Goal: Information Seeking & Learning: Learn about a topic

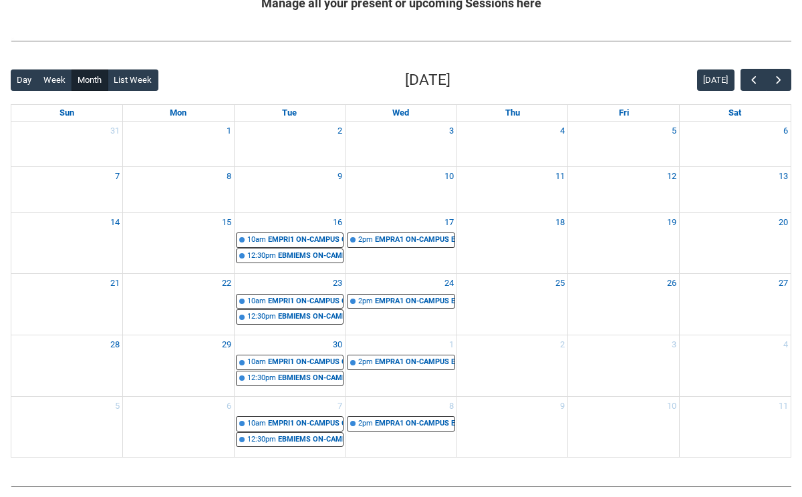
scroll to position [334, 0]
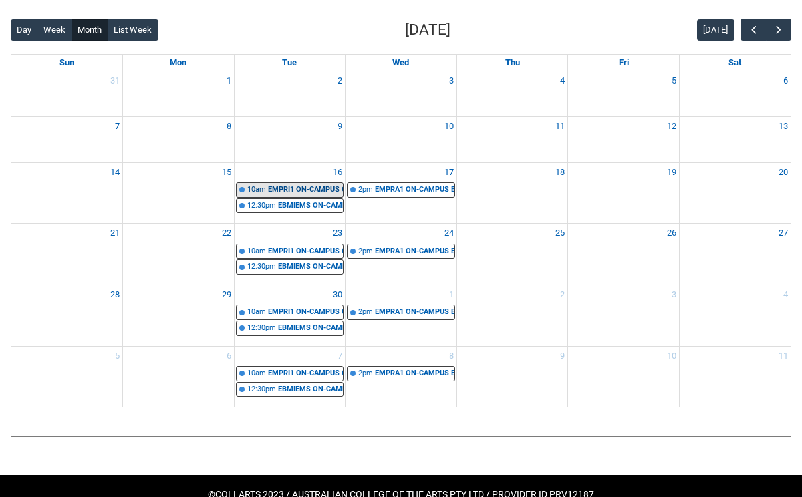
click at [303, 186] on div "EMPRI1 ON-CAMPUS Creative, Culture & Innovation in Entertainment STAGE 1 | Room…" at bounding box center [305, 189] width 75 height 11
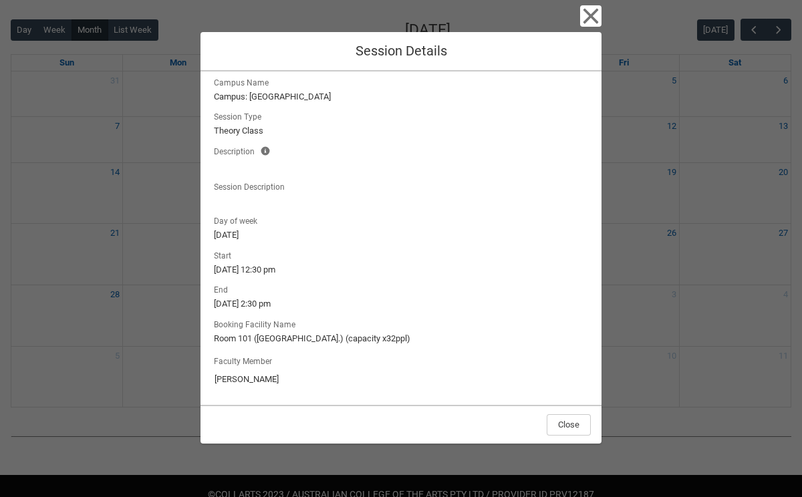
scroll to position [0, 0]
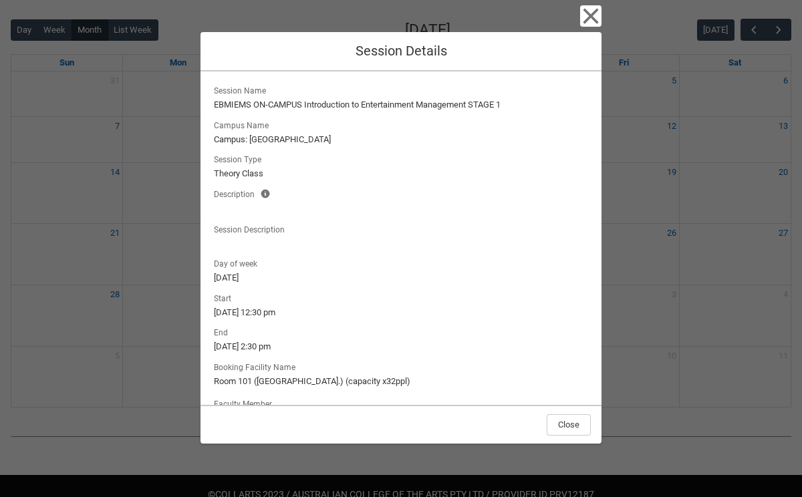
click at [726, 363] on div "Close Session Details Session Name EBMIEMS ON-CAMPUS Introduction to Entertainm…" at bounding box center [401, 248] width 802 height 497
click at [584, 18] on icon "button" at bounding box center [590, 15] width 21 height 21
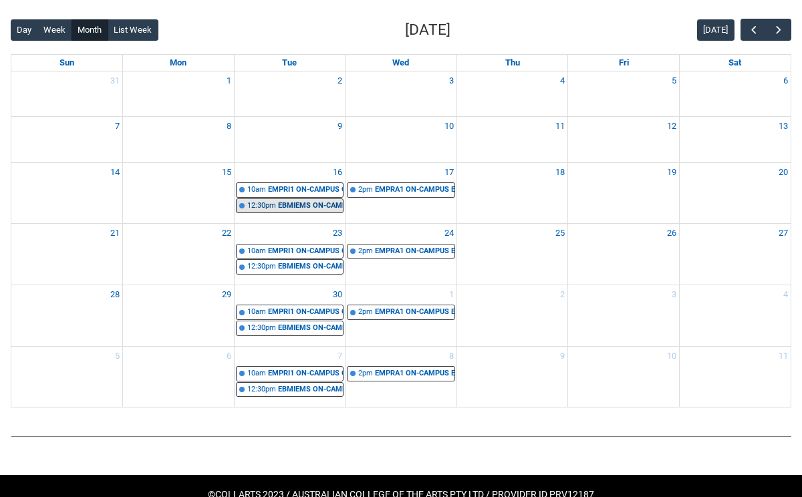
click at [310, 209] on div "EBMIEMS ON-CAMPUS Introduction to Entertainment Management STAGE 1 | [GEOGRAPHI…" at bounding box center [310, 205] width 65 height 11
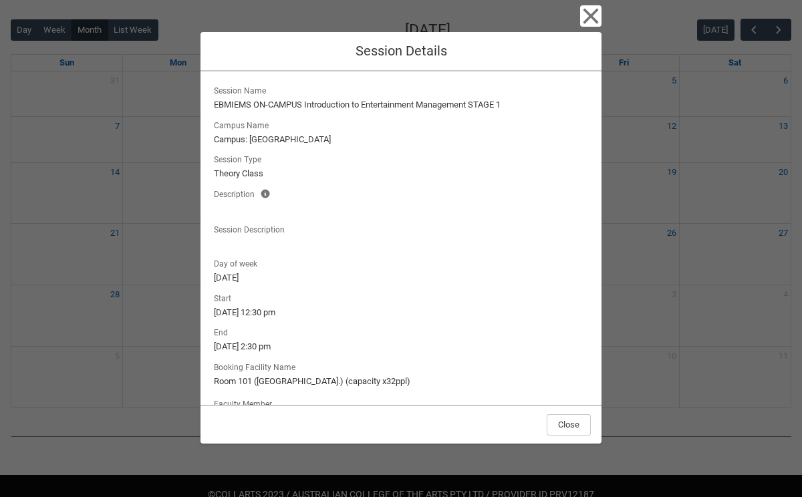
click at [651, 174] on div "Close Session Details Session Name EBMIEMS ON-CAMPUS Introduction to Entertainm…" at bounding box center [401, 248] width 802 height 497
click at [586, 15] on icon "button" at bounding box center [590, 15] width 21 height 21
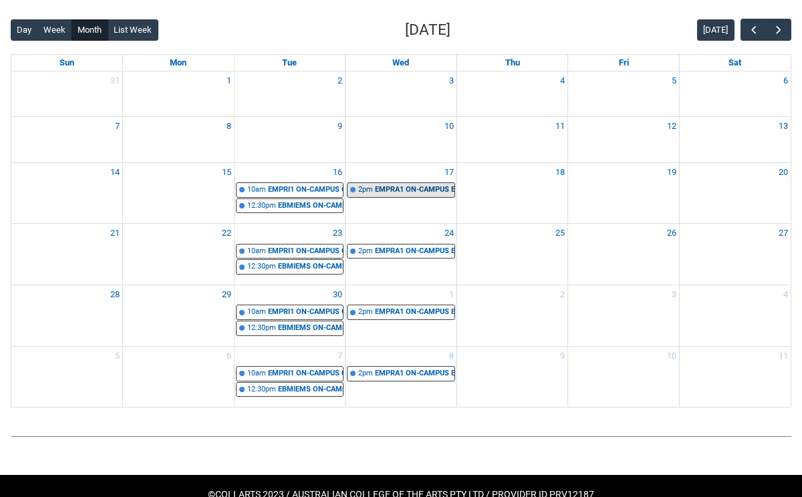
click at [427, 192] on div "EMPRA1 ON-CAMPUS Entertainment Marketing STAGE 1 | [GEOGRAPHIC_DATA].) (capacit…" at bounding box center [414, 189] width 79 height 11
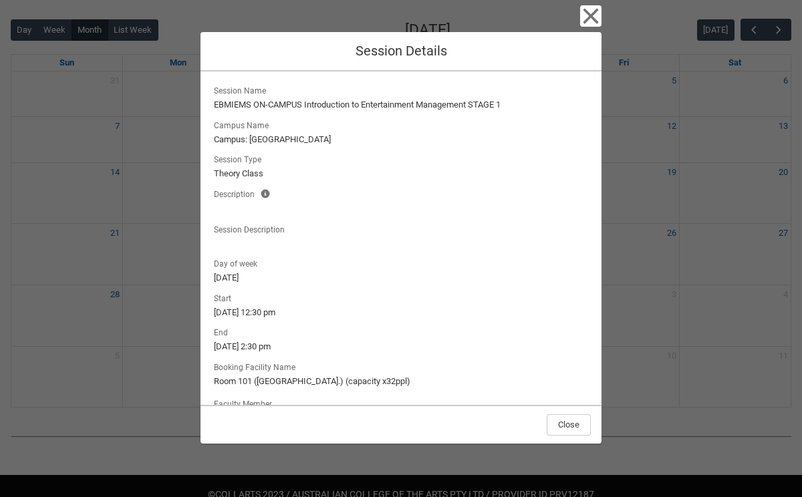
click at [658, 241] on div "Close Session Details Session Name EBMIEMS ON-CAMPUS Introduction to Entertainm…" at bounding box center [401, 248] width 802 height 497
click at [593, 16] on icon "button" at bounding box center [590, 15] width 21 height 21
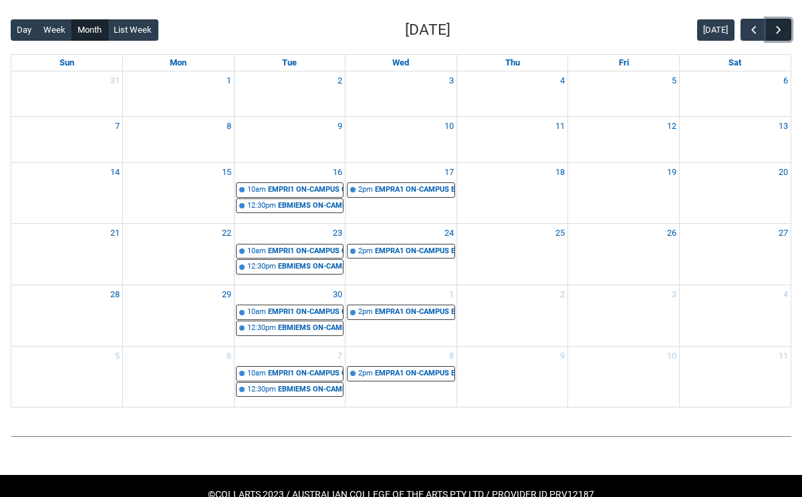
click at [774, 31] on span "button" at bounding box center [778, 29] width 13 height 13
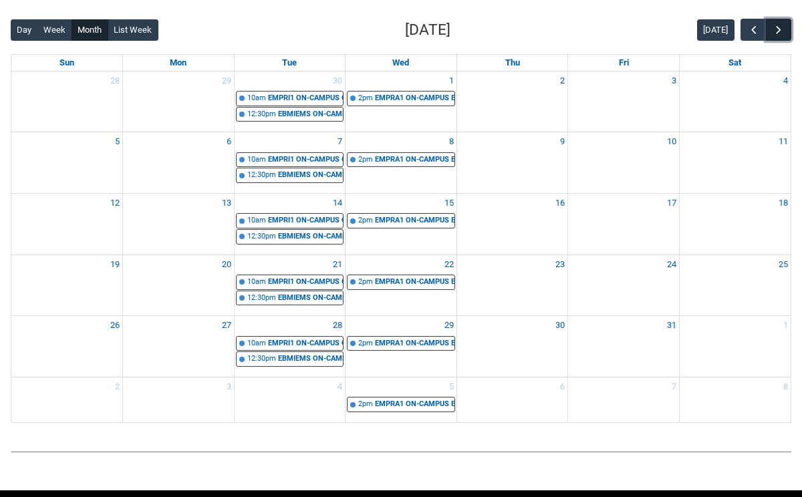
click at [774, 31] on span "button" at bounding box center [778, 29] width 13 height 13
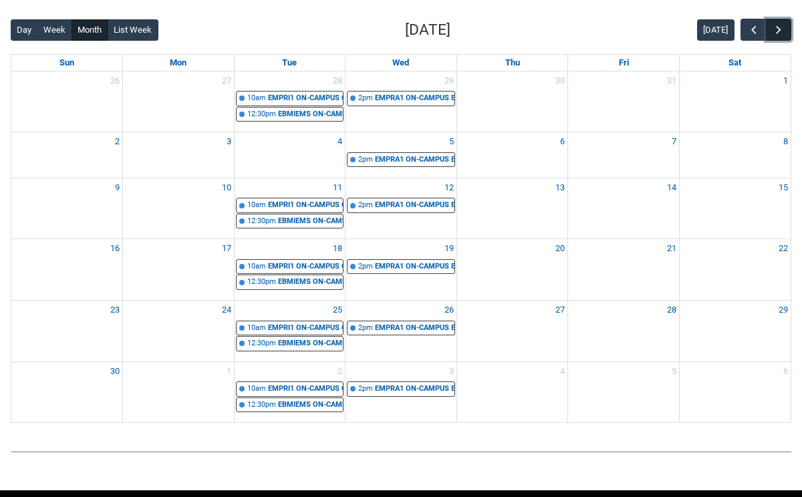
click at [774, 31] on span "button" at bounding box center [778, 29] width 13 height 13
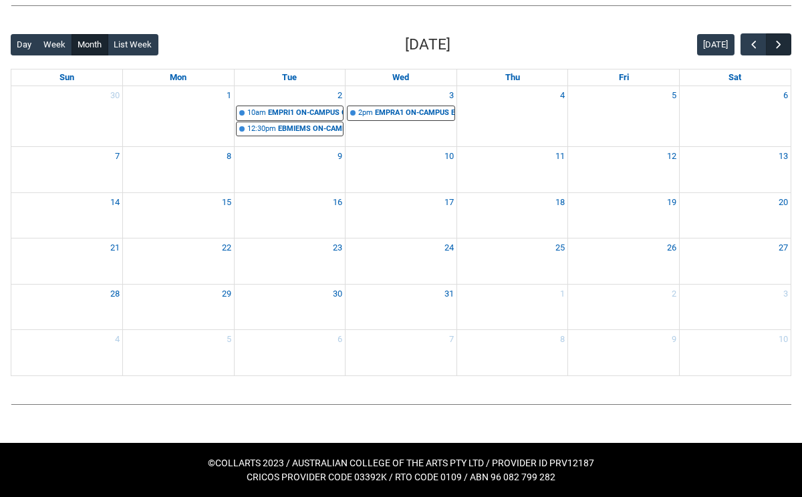
click at [774, 31] on div "Back Loading... This page should update in a few seconds... Day Week Month List…" at bounding box center [401, 205] width 802 height 364
click at [748, 43] on span "button" at bounding box center [753, 44] width 13 height 13
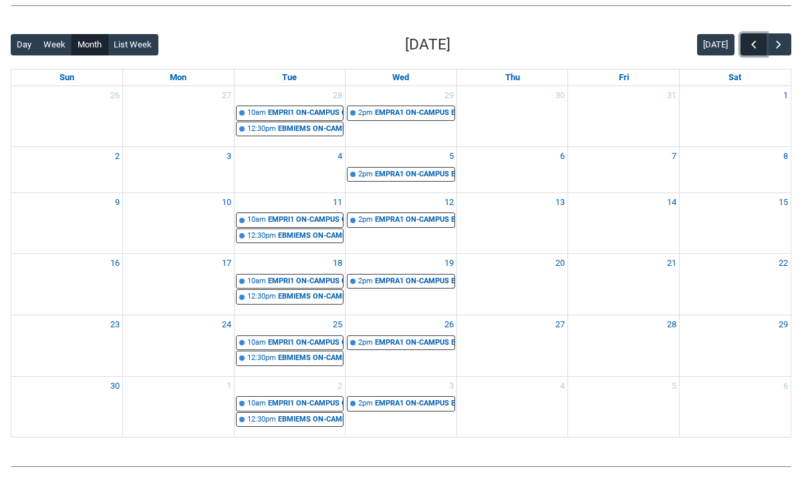
click at [748, 43] on span "button" at bounding box center [753, 44] width 13 height 13
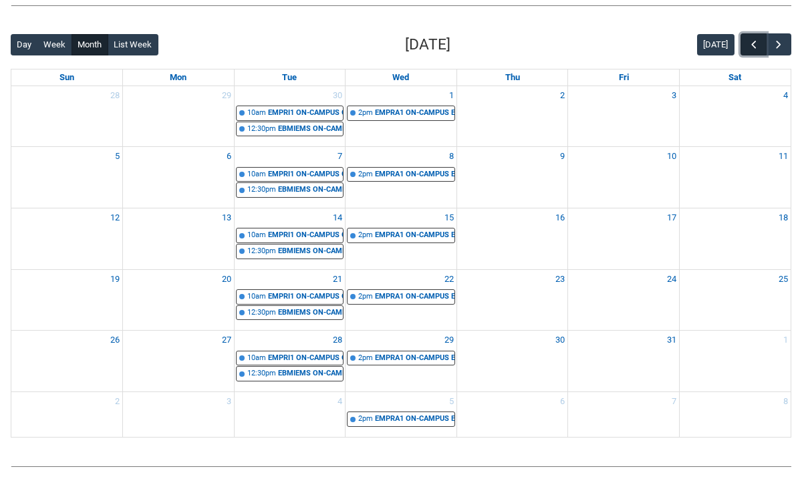
click at [748, 43] on span "button" at bounding box center [753, 44] width 13 height 13
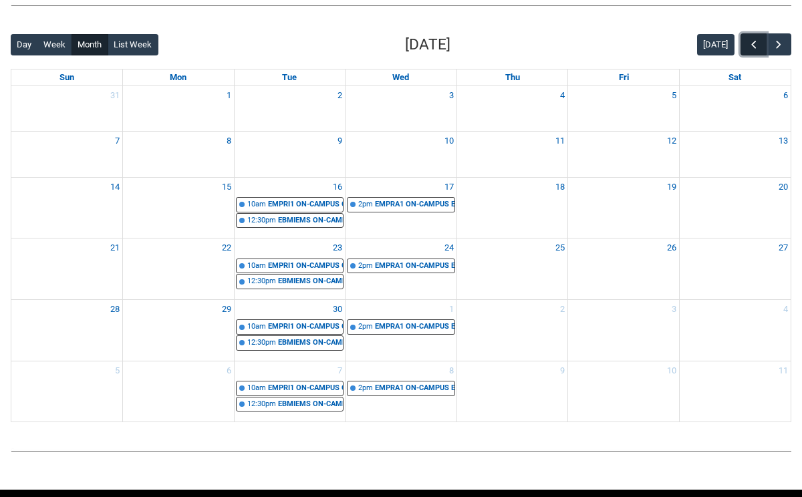
click at [748, 43] on span "button" at bounding box center [753, 44] width 13 height 13
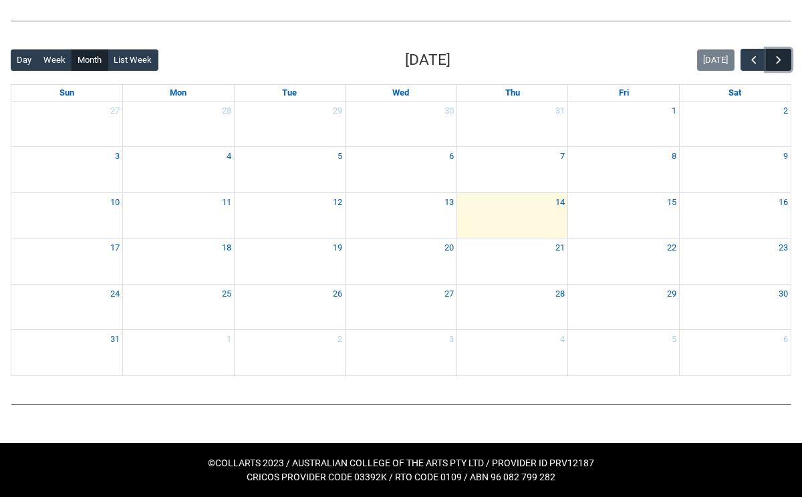
click at [779, 66] on span "button" at bounding box center [778, 59] width 13 height 13
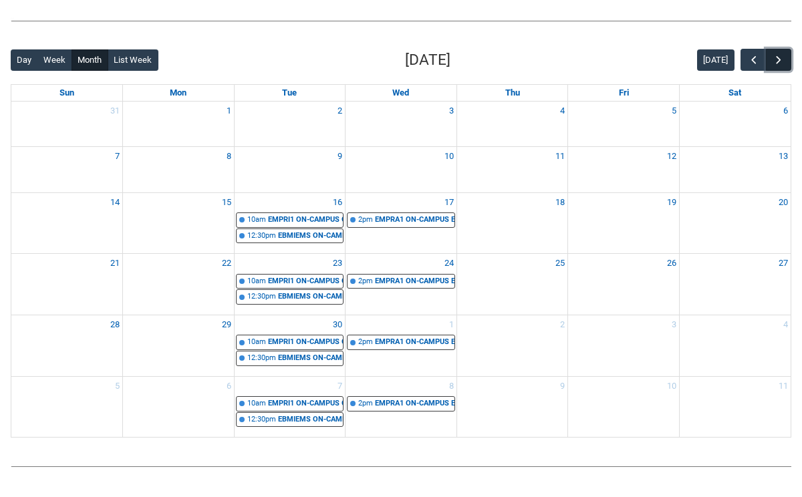
click at [779, 66] on span "button" at bounding box center [778, 59] width 13 height 13
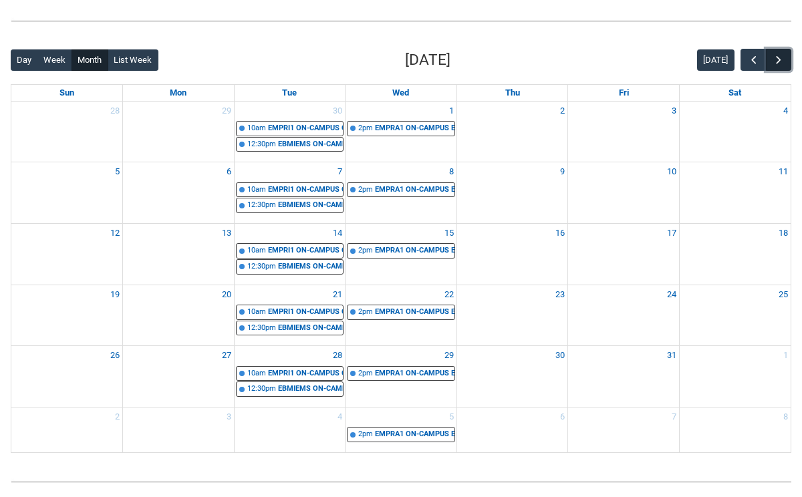
click at [779, 66] on span "button" at bounding box center [778, 59] width 13 height 13
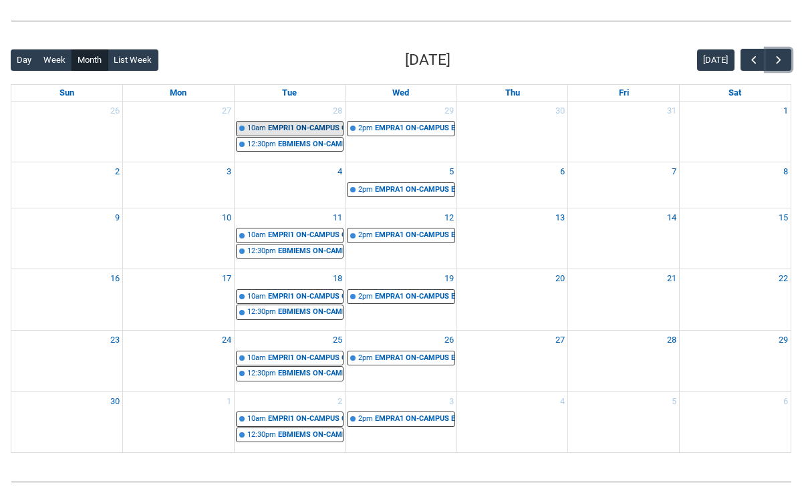
click at [314, 122] on link "10am EMPRI1 ON-CAMPUS Creative, Culture & Innovation in Entertainment STAGE 1 |…" at bounding box center [290, 128] width 108 height 15
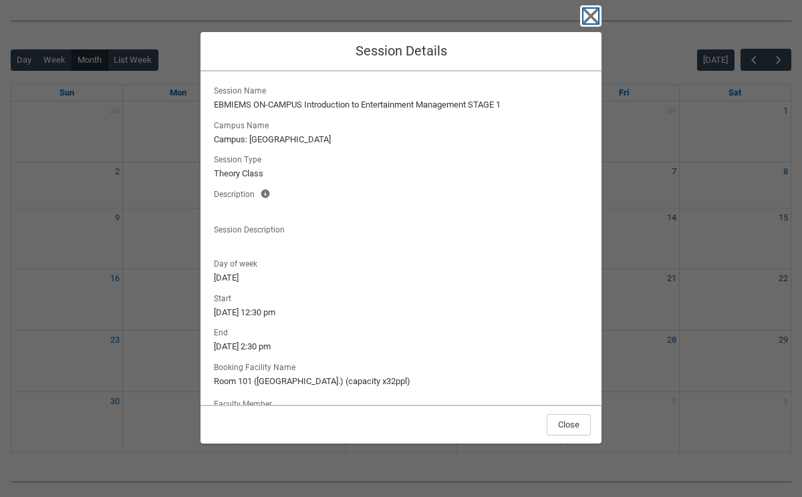
click at [594, 14] on icon "button" at bounding box center [590, 15] width 21 height 21
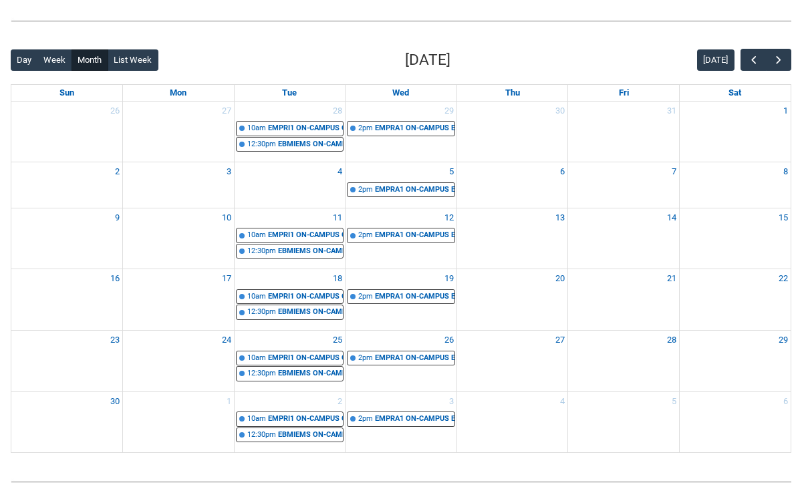
click at [758, 71] on div "Day Week Month List Week [DATE] [DATE] Sun Mon Tue Wed Thu Fri Sat 26 27 28 10a…" at bounding box center [401, 251] width 780 height 405
click at [758, 66] on span "button" at bounding box center [753, 59] width 13 height 13
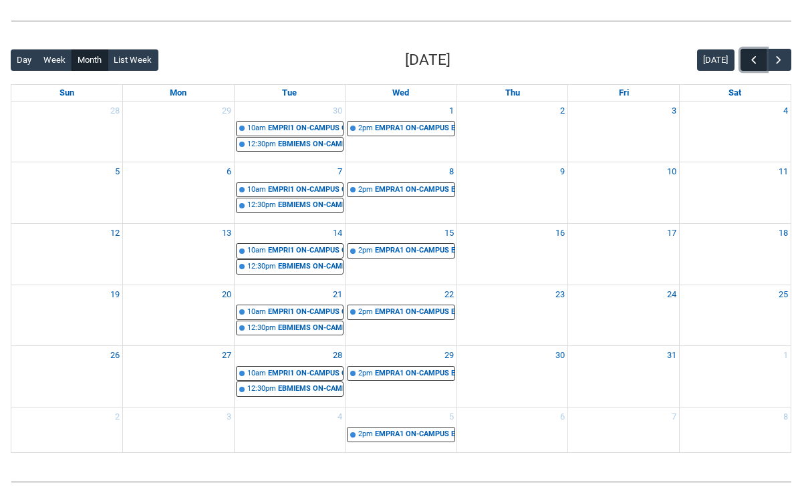
click at [758, 66] on span "button" at bounding box center [753, 59] width 13 height 13
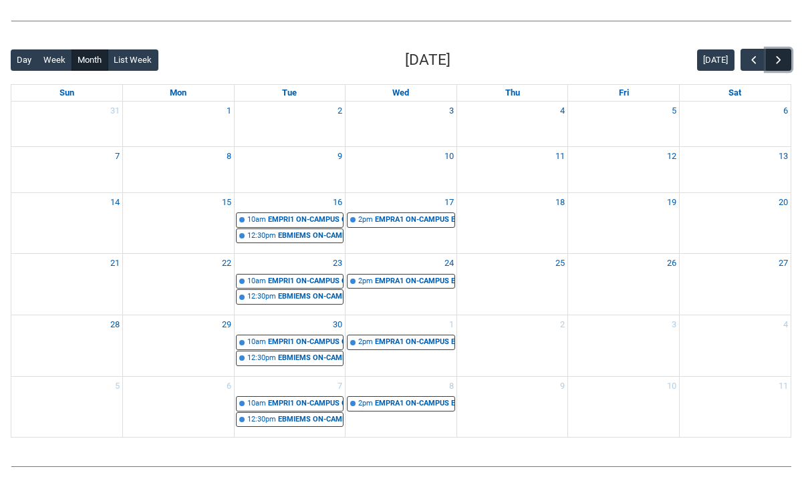
click at [786, 58] on button "button" at bounding box center [778, 60] width 25 height 22
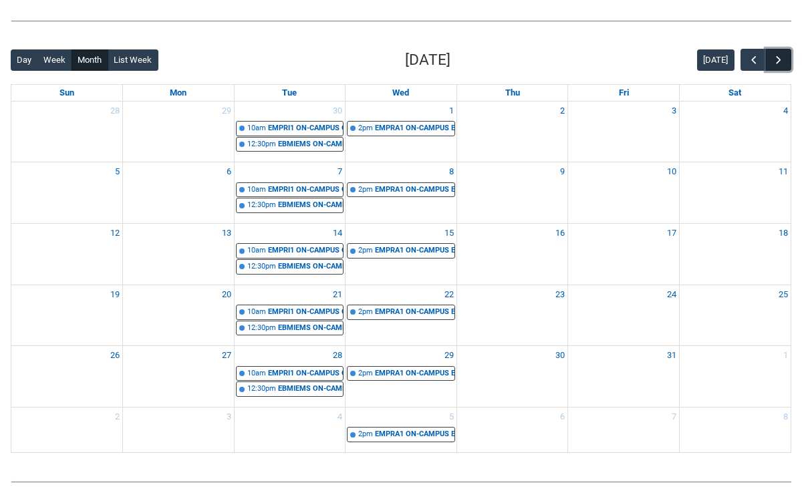
click at [786, 58] on button "button" at bounding box center [778, 60] width 25 height 22
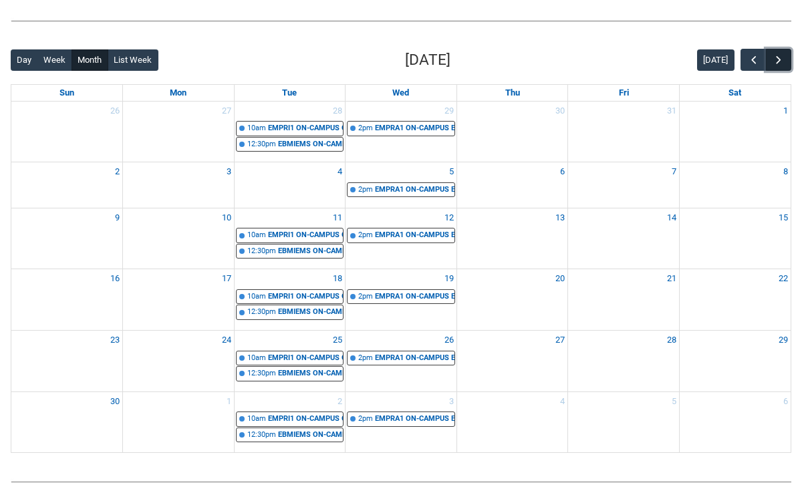
click at [786, 58] on button "button" at bounding box center [778, 60] width 25 height 22
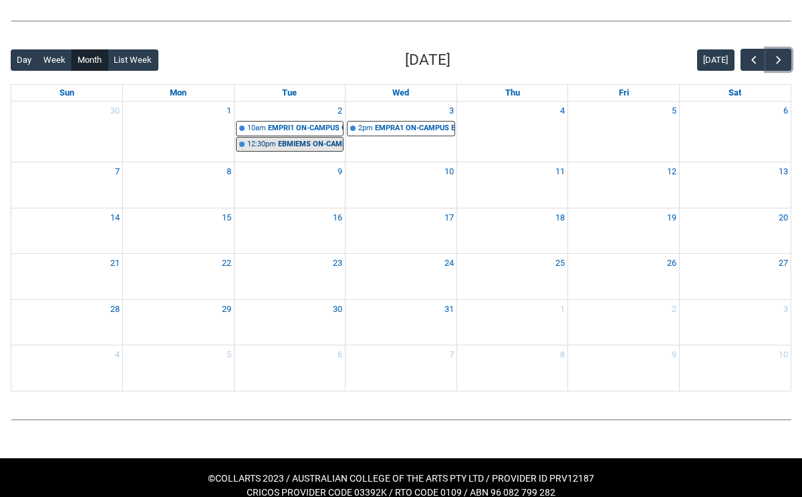
click at [299, 147] on div "EBMIEMS ON-CAMPUS Introduction to Entertainment Management STAGE 1 | [GEOGRAPHI…" at bounding box center [310, 144] width 65 height 11
click at [0, 0] on lightning-spinner at bounding box center [0, 0] width 0 height 0
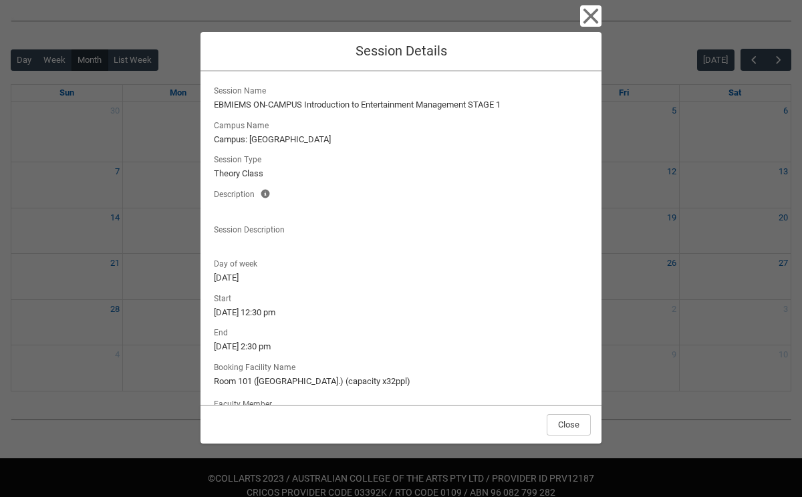
click at [578, 20] on div "Close Session Details Session Name EBMIEMS ON-CAMPUS Introduction to Entertainm…" at bounding box center [400, 248] width 401 height 497
click at [588, 22] on icon "button" at bounding box center [590, 15] width 21 height 21
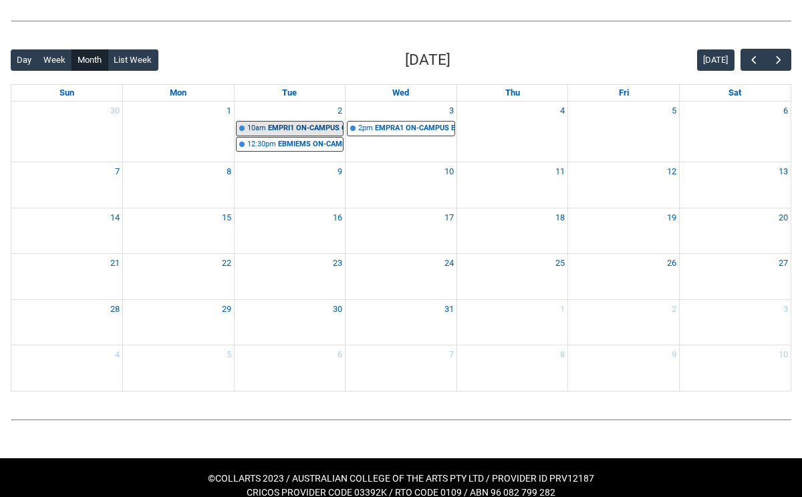
click at [293, 133] on div "EMPRI1 ON-CAMPUS Creative, Culture & Innovation in Entertainment STAGE 1 | Room…" at bounding box center [305, 128] width 75 height 11
click at [0, 0] on lightning-spinner at bounding box center [0, 0] width 0 height 0
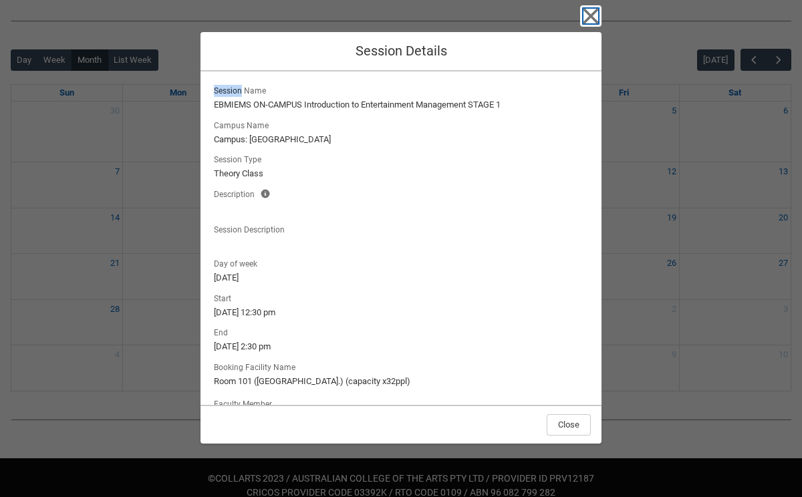
click at [591, 7] on icon "button" at bounding box center [590, 15] width 21 height 21
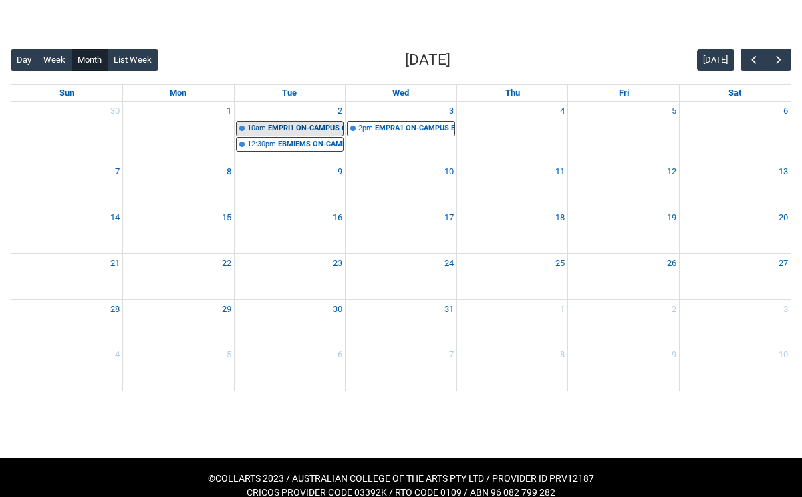
click at [285, 130] on div "EMPRI1 ON-CAMPUS Creative, Culture & Innovation in Entertainment STAGE 1 | Room…" at bounding box center [305, 128] width 75 height 11
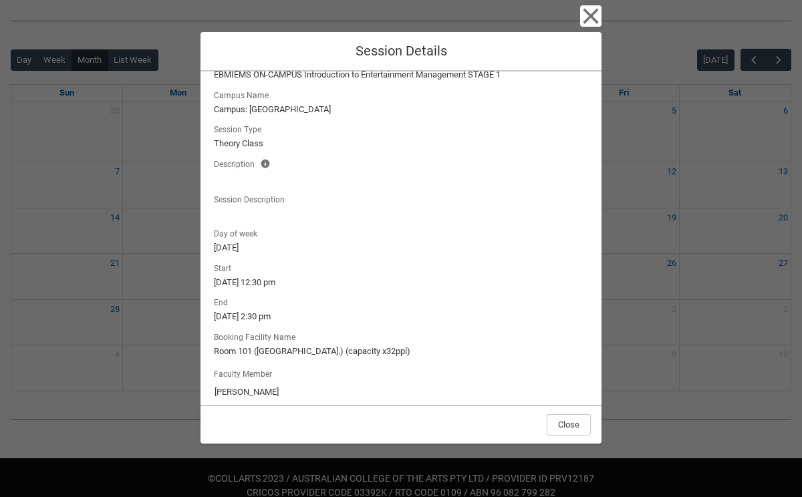
scroll to position [0, 0]
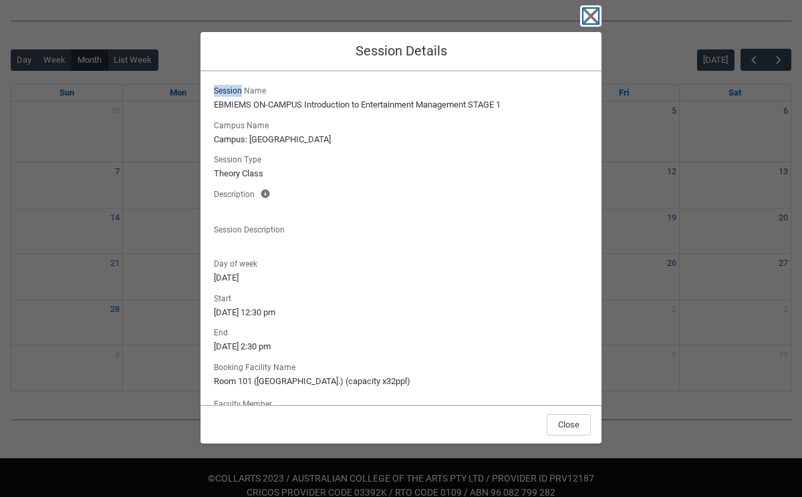
click at [587, 23] on icon "button" at bounding box center [590, 15] width 21 height 21
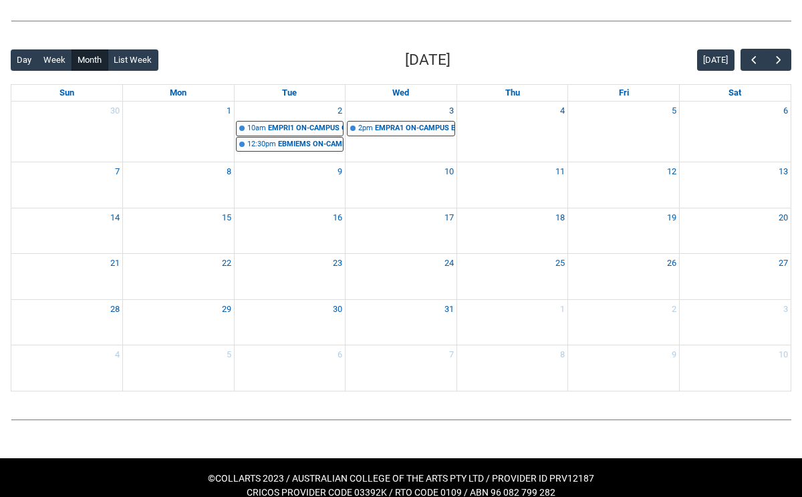
click at [290, 142] on div "EBMIEMS ON-CAMPUS Introduction to Entertainment Management STAGE 1 | [GEOGRAPHI…" at bounding box center [310, 144] width 65 height 11
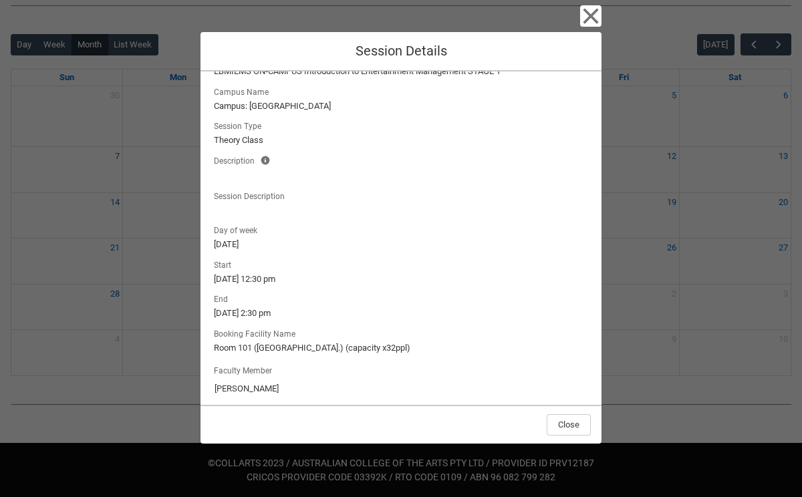
scroll to position [43, 0]
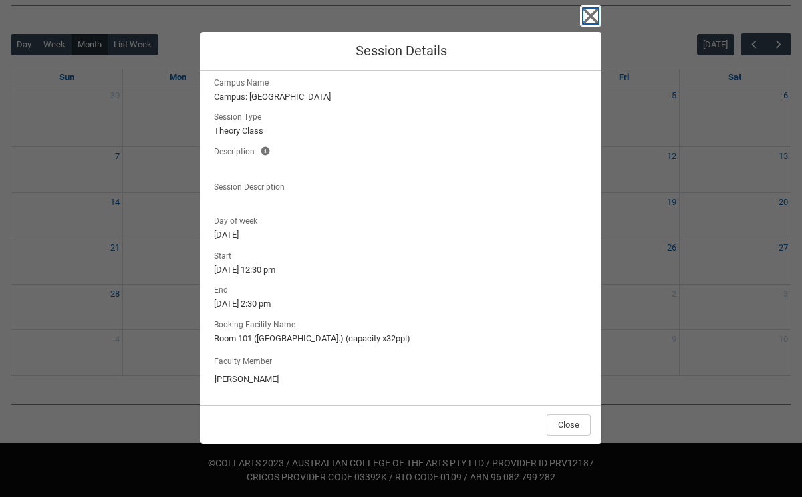
click at [594, 14] on icon "button" at bounding box center [590, 15] width 21 height 21
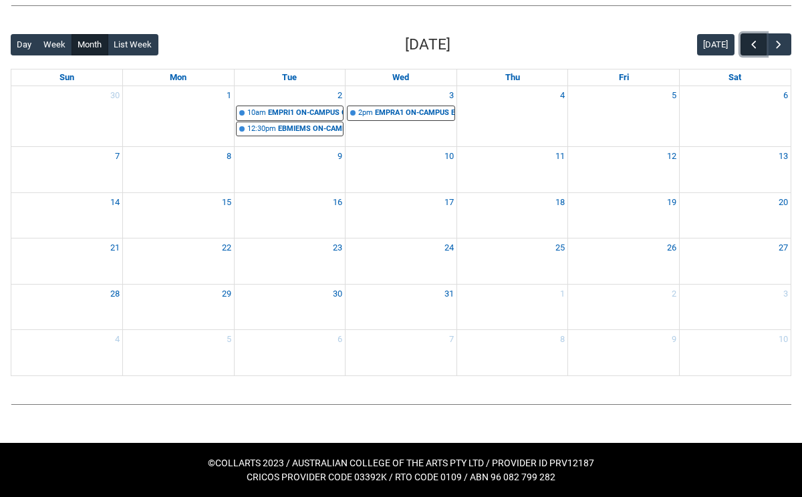
click at [747, 38] on span "button" at bounding box center [753, 44] width 13 height 13
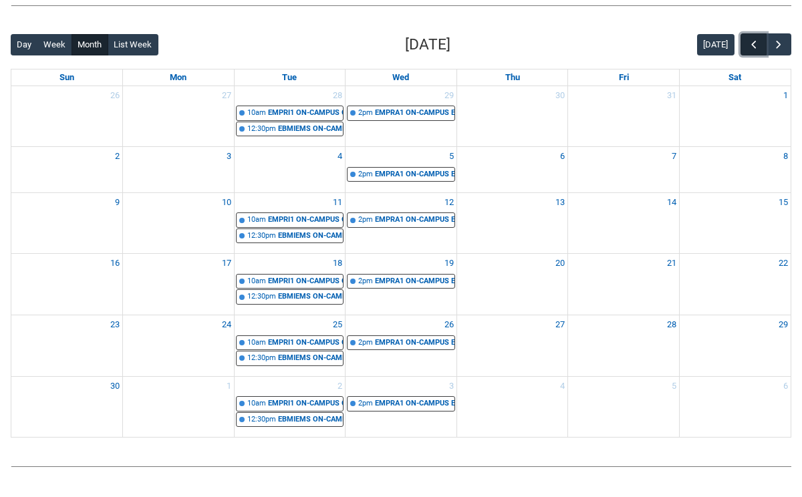
click at [747, 38] on span "button" at bounding box center [753, 44] width 13 height 13
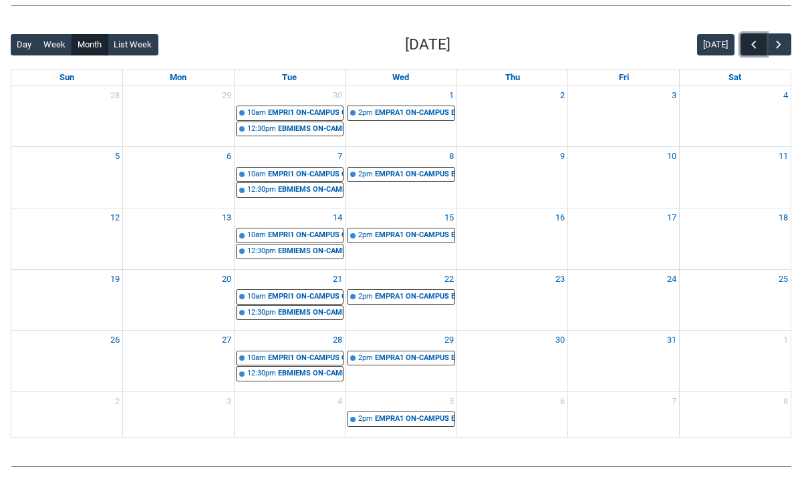
click at [747, 38] on span "button" at bounding box center [753, 44] width 13 height 13
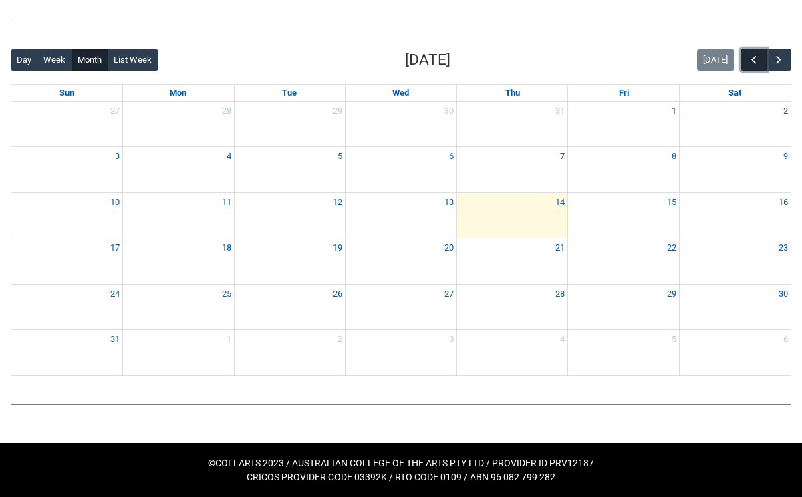
scroll to position [304, 0]
click at [773, 43] on div "Back Loading... This page should update in a few seconds... Day Week Month List…" at bounding box center [401, 212] width 802 height 349
click at [773, 53] on span "button" at bounding box center [778, 59] width 13 height 13
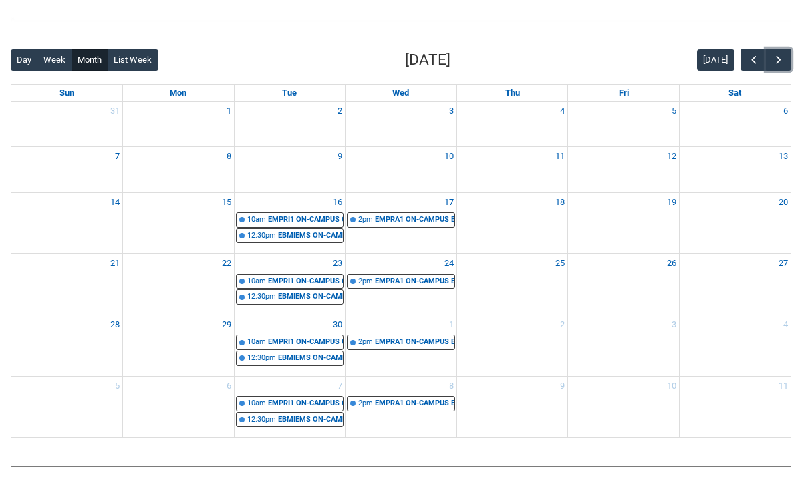
click at [321, 216] on div "EMPRI1 ON-CAMPUS Creative, Culture & Innovation in Entertainment STAGE 1 | Room…" at bounding box center [305, 219] width 75 height 11
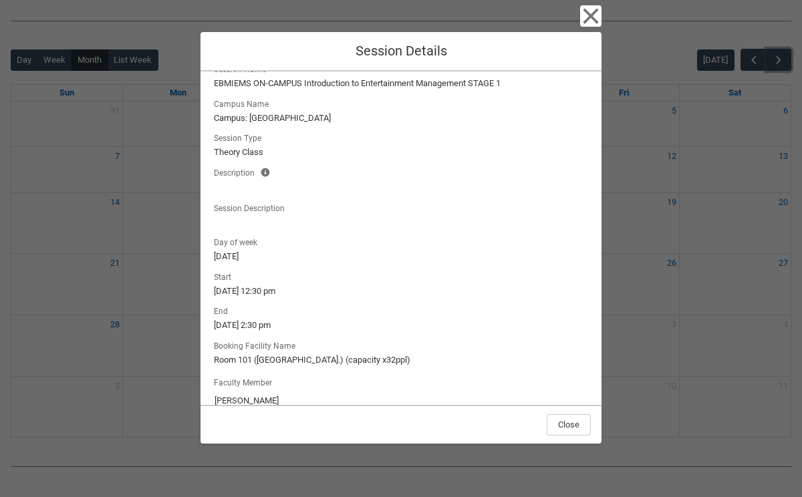
scroll to position [43, 0]
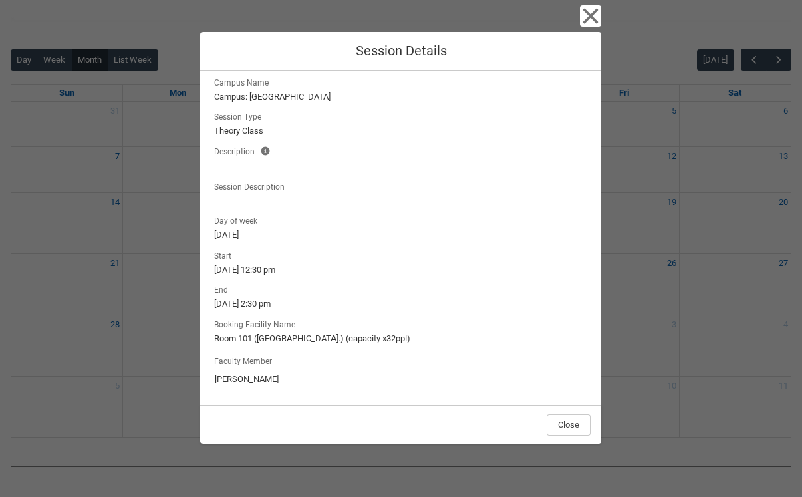
click at [625, 291] on div "Close Session Details Session Name EBMIEMS ON-CAMPUS Introduction to Entertainm…" at bounding box center [401, 248] width 802 height 497
click at [586, 13] on icon "button" at bounding box center [590, 16] width 15 height 15
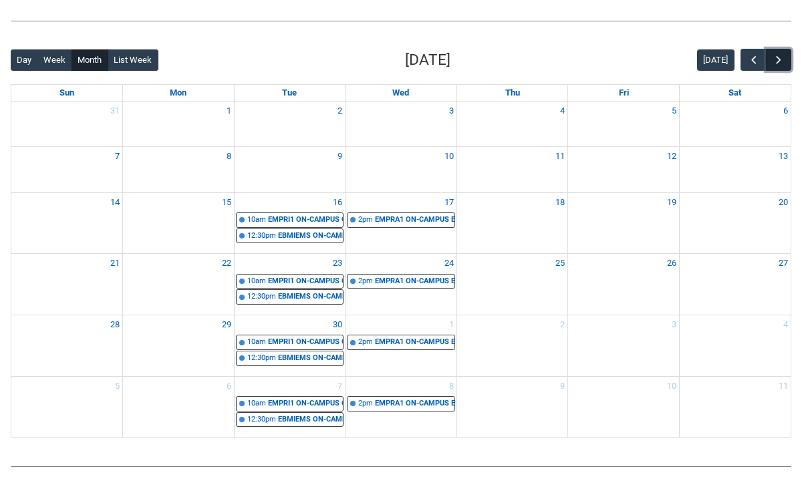
click at [778, 54] on span "button" at bounding box center [778, 59] width 13 height 13
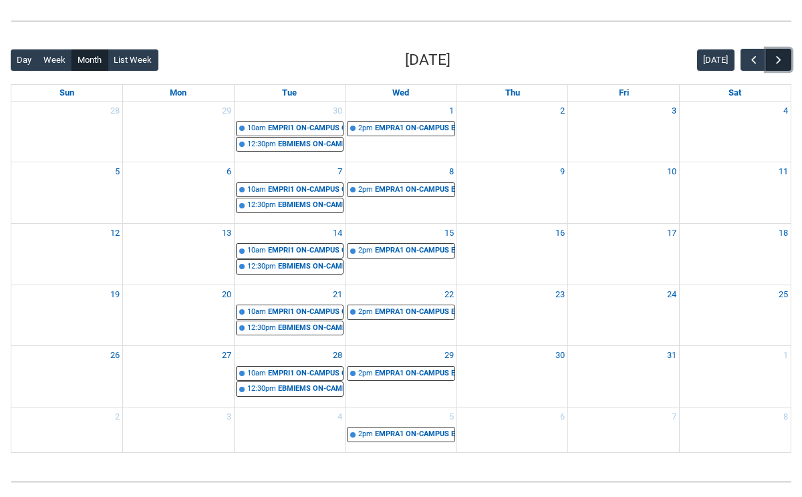
click at [778, 54] on span "button" at bounding box center [778, 59] width 13 height 13
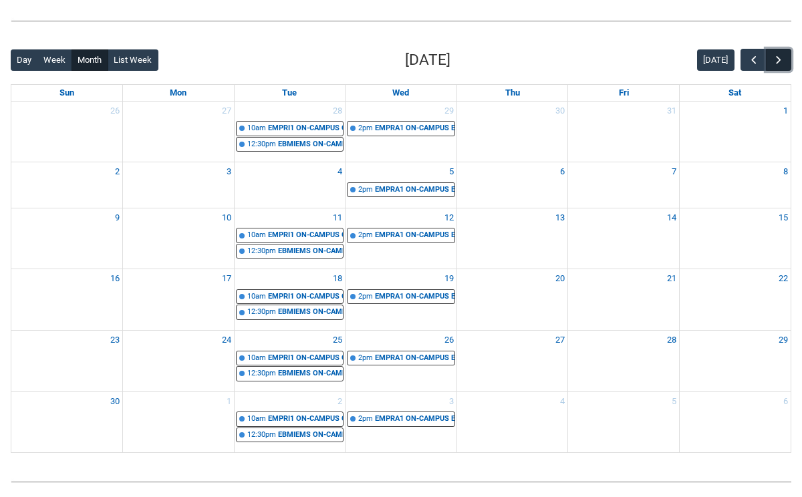
click at [778, 55] on span "button" at bounding box center [778, 59] width 13 height 13
